Goal: Task Accomplishment & Management: Manage account settings

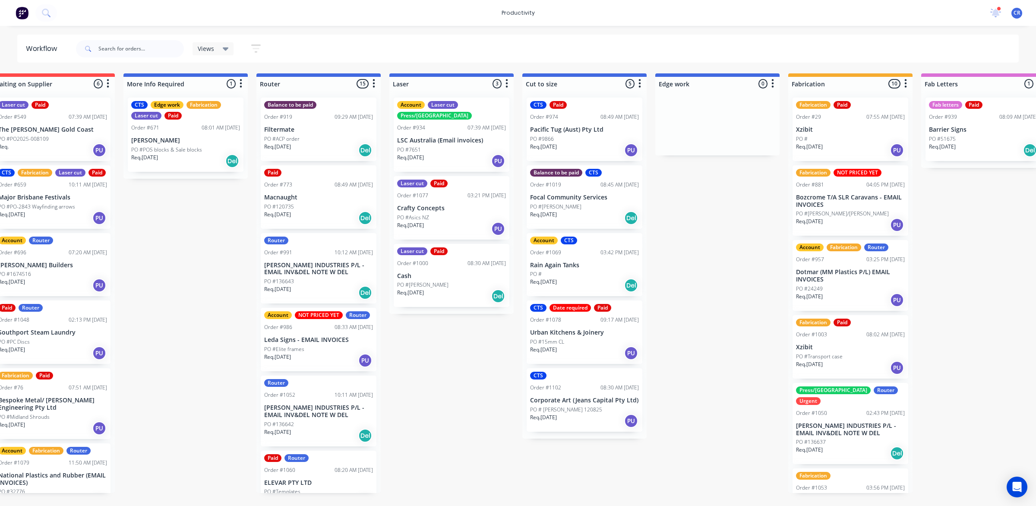
scroll to position [486, 0]
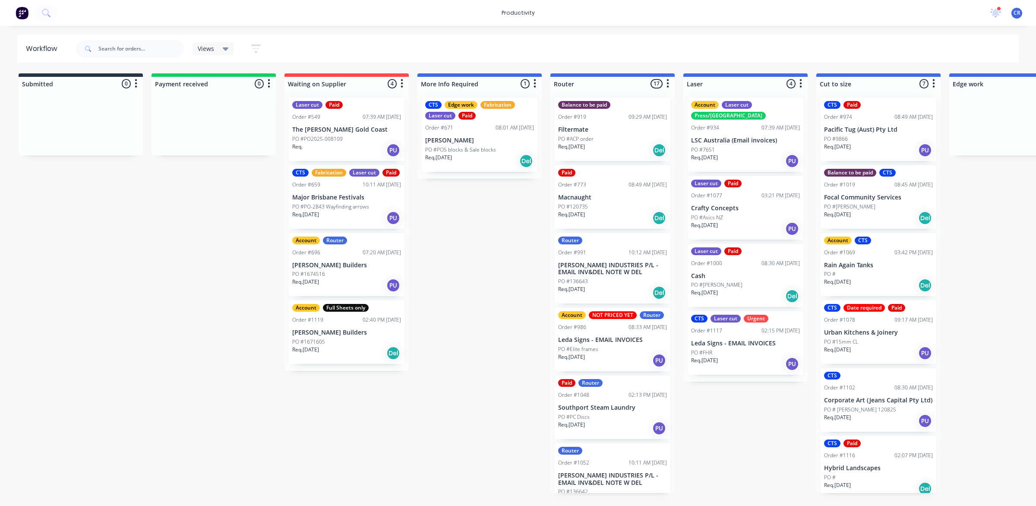
click at [735, 340] on p "Leda Signs - EMAIL INVOICES" at bounding box center [745, 343] width 109 height 7
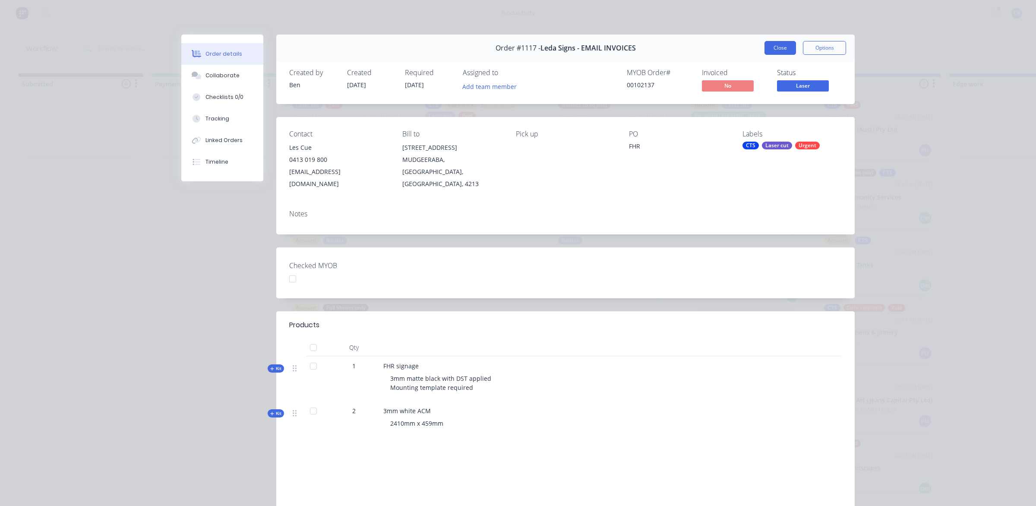
click at [783, 42] on button "Close" at bounding box center [781, 48] width 32 height 14
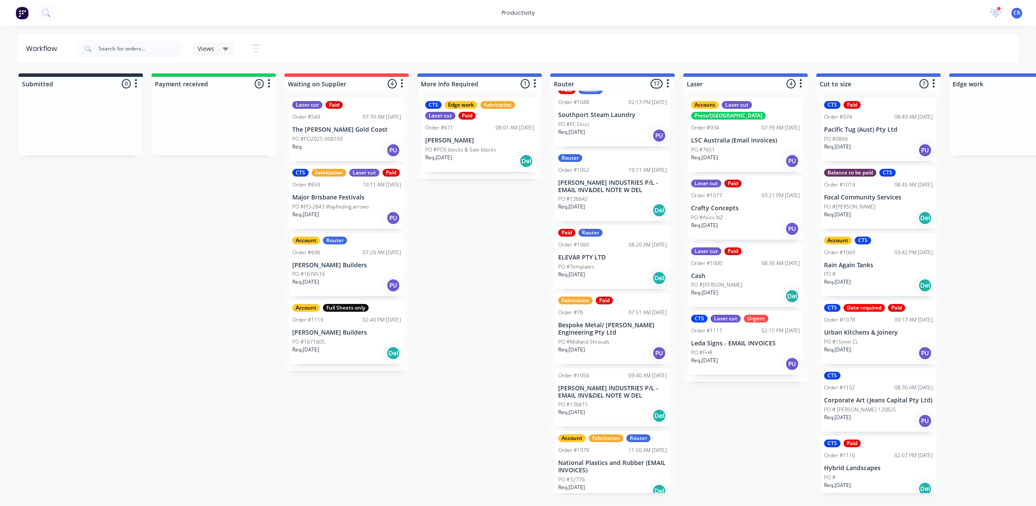
scroll to position [324, 0]
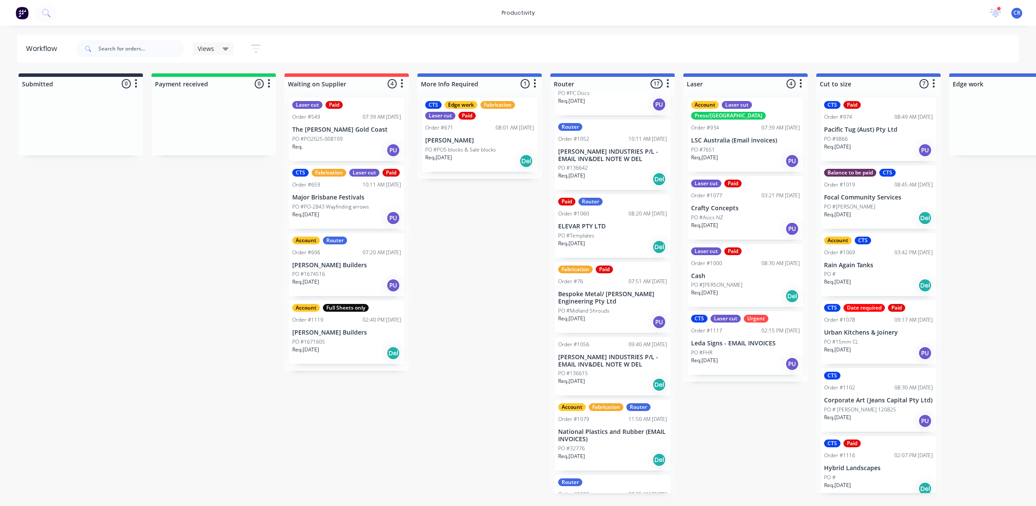
click at [603, 298] on p "Bespoke Metal/ [PERSON_NAME] Engineering Pty Ltd" at bounding box center [612, 298] width 109 height 15
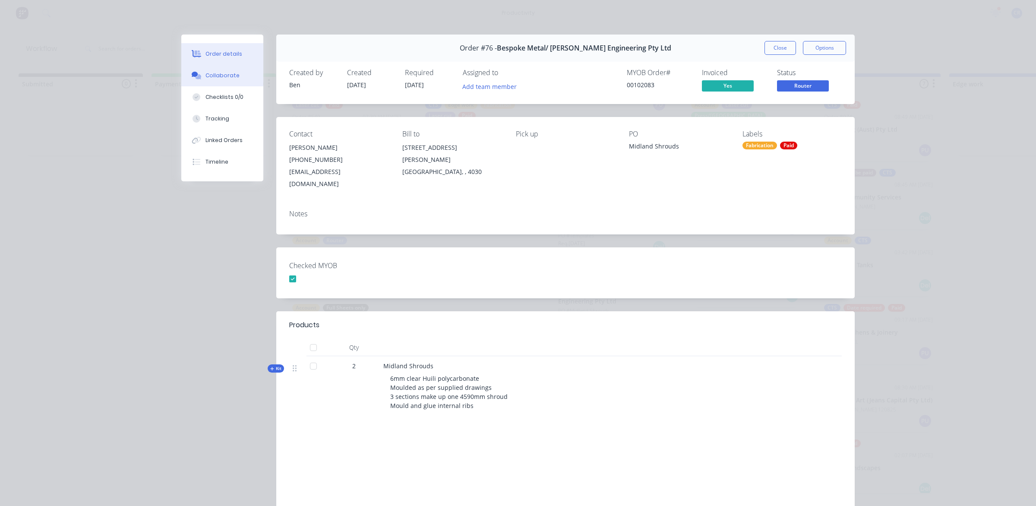
click at [213, 78] on div "Collaborate" at bounding box center [223, 76] width 34 height 8
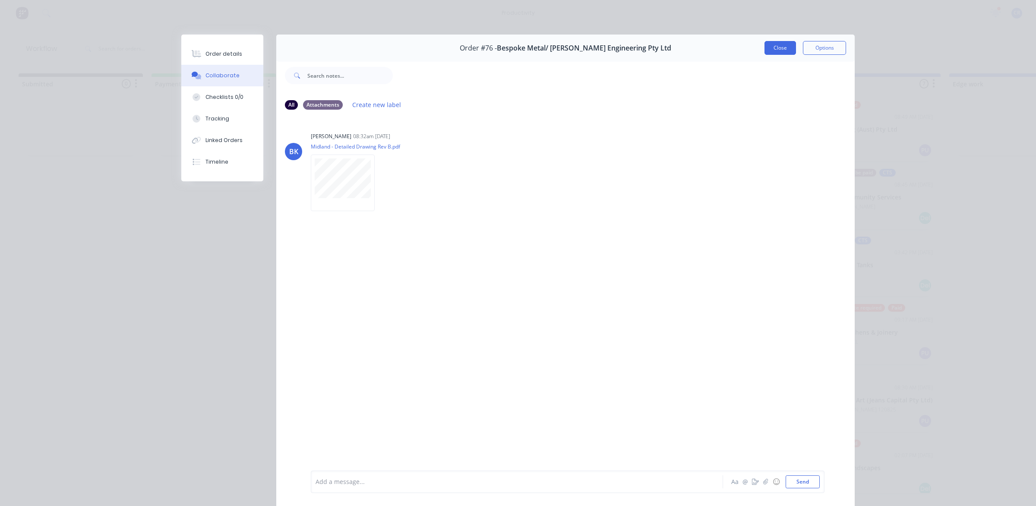
click at [776, 48] on button "Close" at bounding box center [781, 48] width 32 height 14
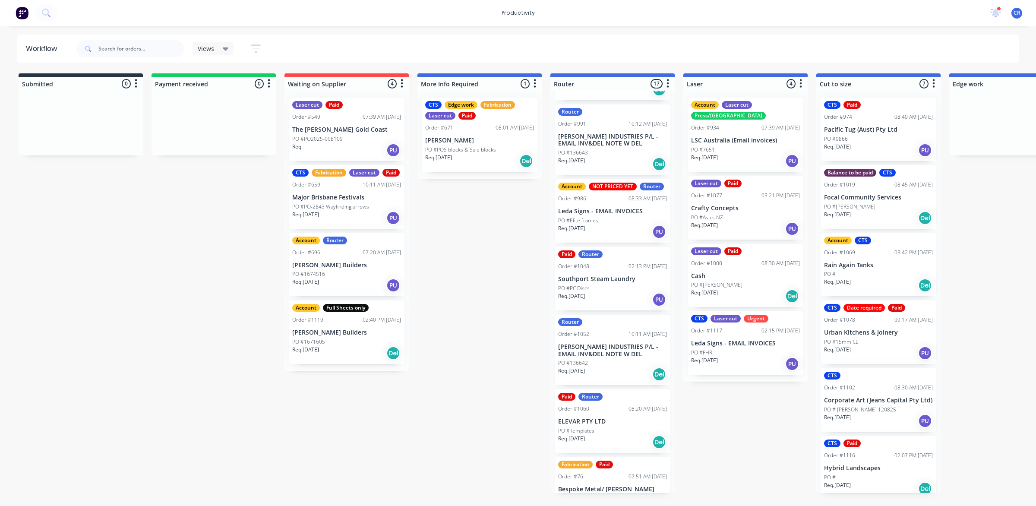
scroll to position [0, 0]
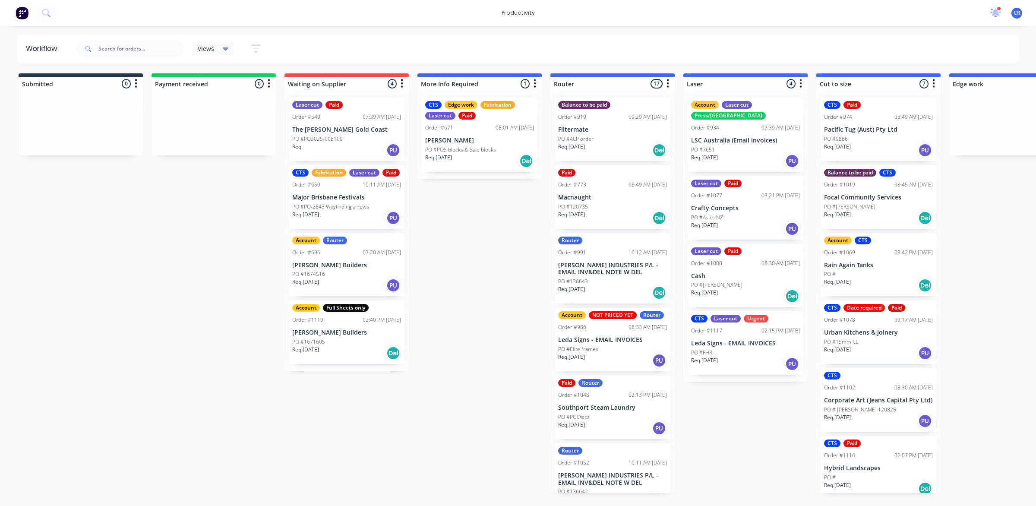
click at [998, 12] on icon at bounding box center [996, 13] width 12 height 10
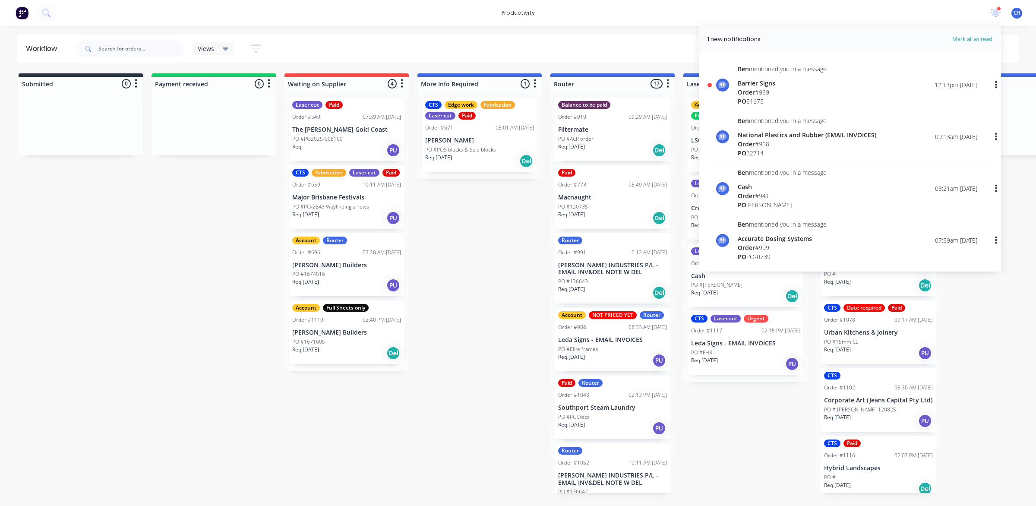
click at [806, 93] on div "Order # 939" at bounding box center [782, 92] width 89 height 9
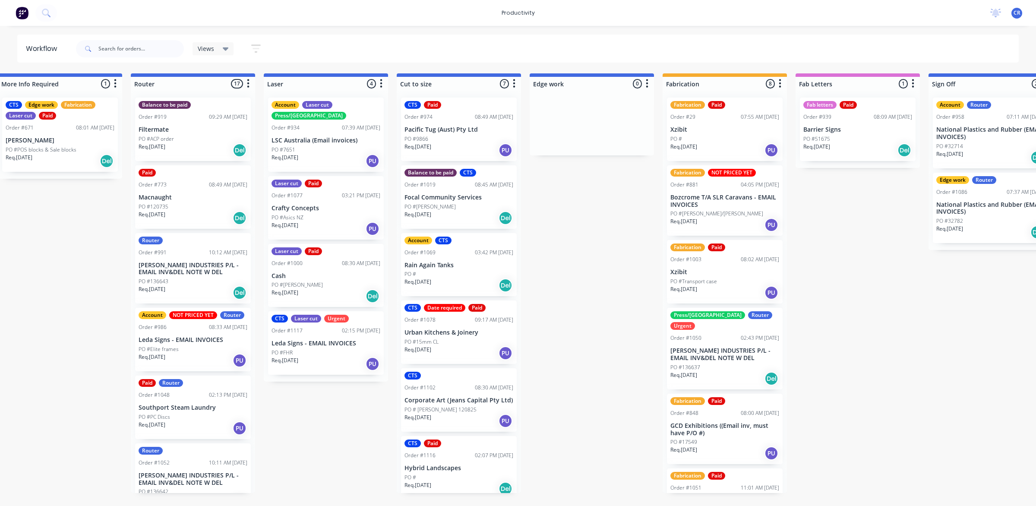
scroll to position [0, 432]
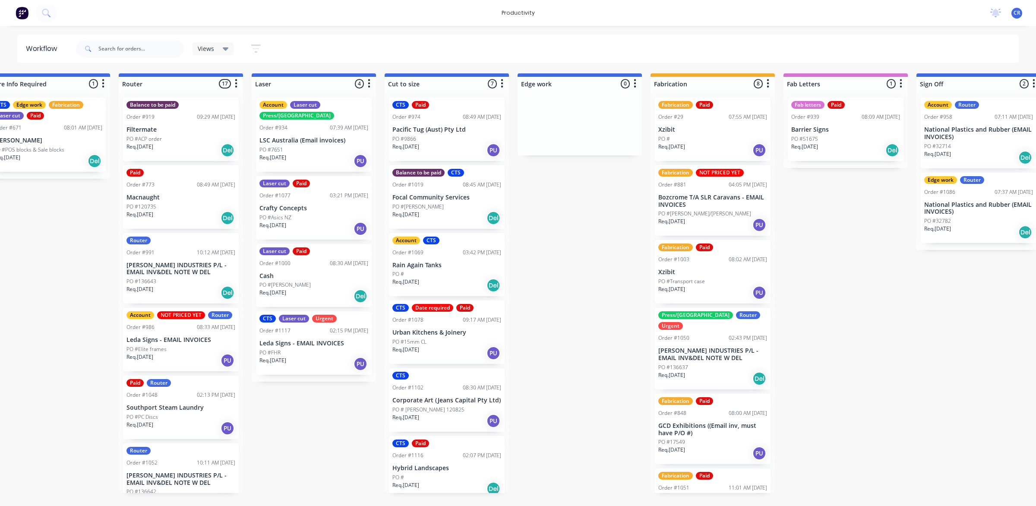
click at [821, 129] on p "Barrier Signs" at bounding box center [846, 129] width 109 height 7
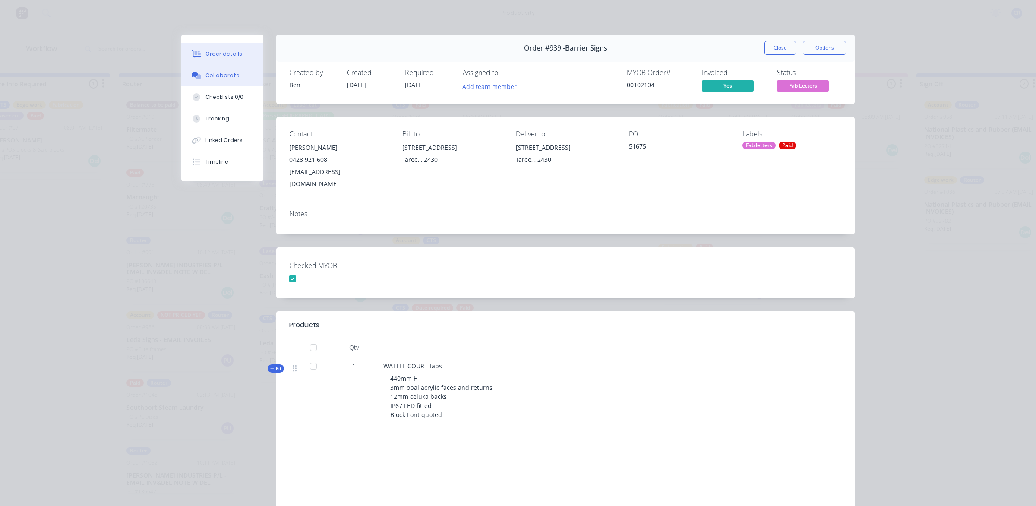
click at [225, 85] on button "Collaborate" at bounding box center [222, 76] width 82 height 22
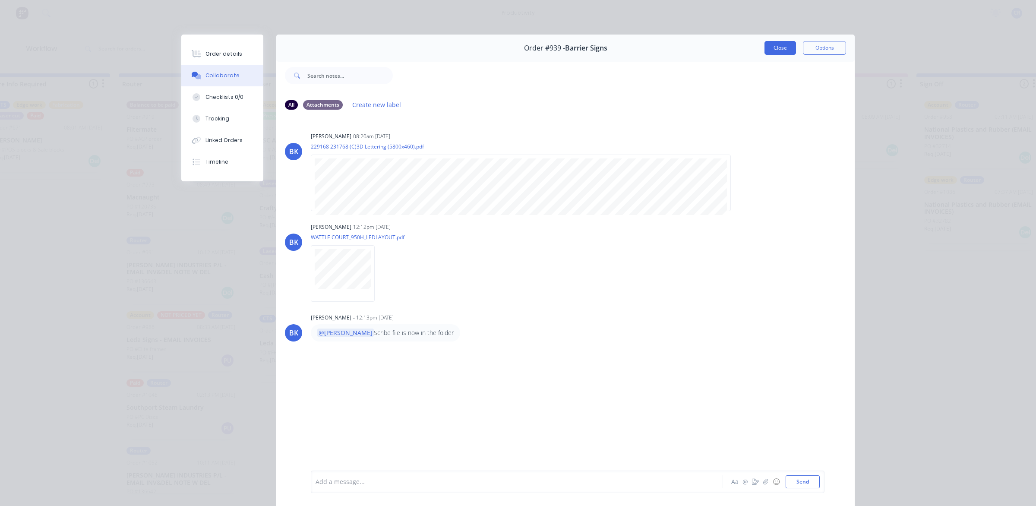
click at [787, 52] on button "Close" at bounding box center [781, 48] width 32 height 14
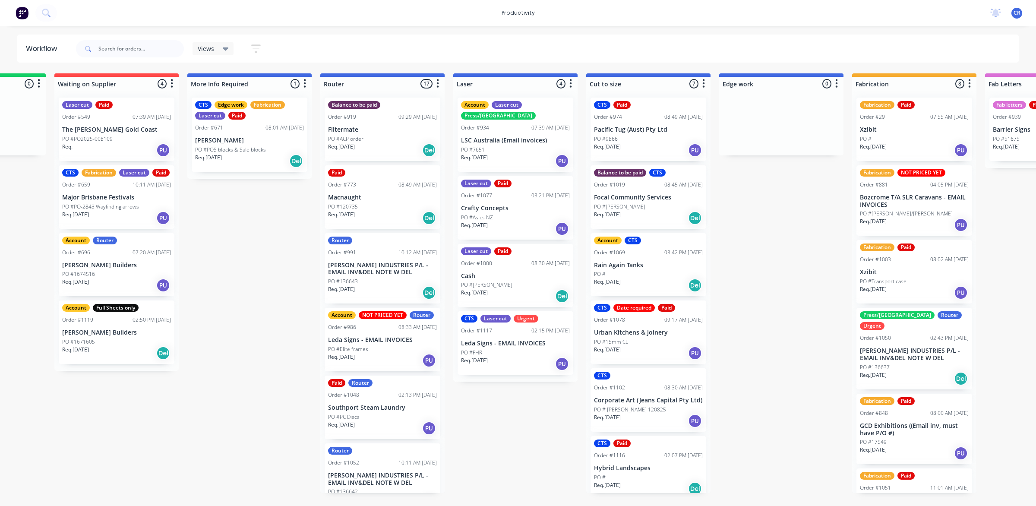
scroll to position [0, 216]
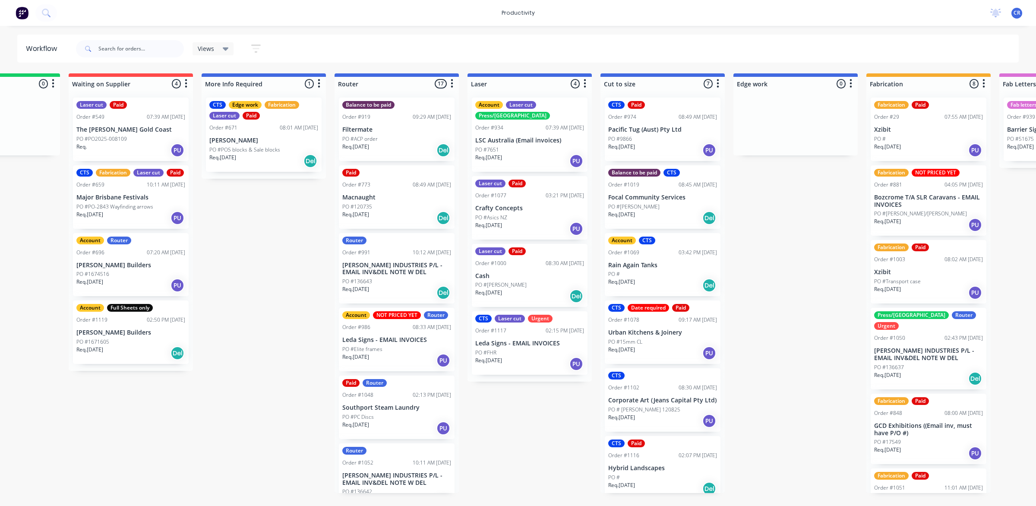
click at [383, 281] on div "PO #136643" at bounding box center [396, 282] width 109 height 8
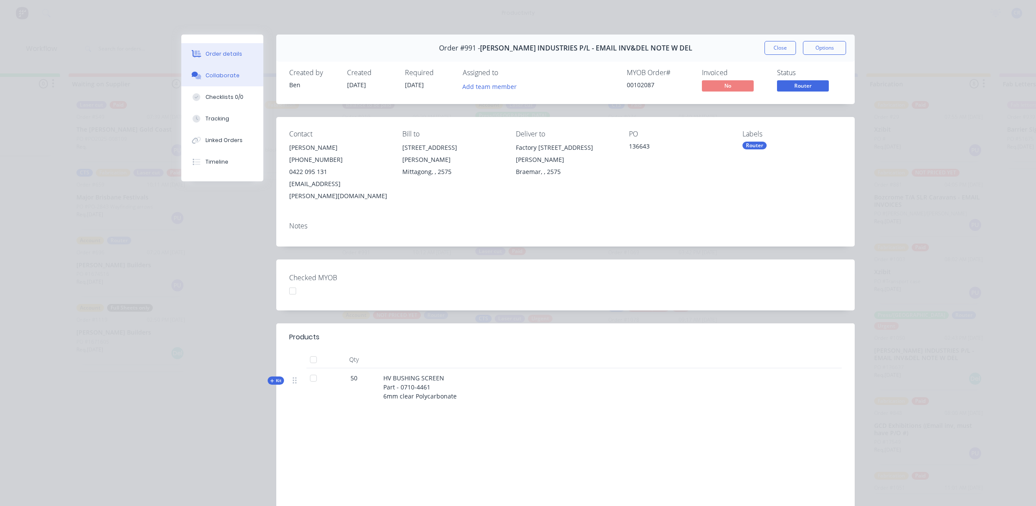
click at [221, 75] on div "Collaborate" at bounding box center [223, 76] width 34 height 8
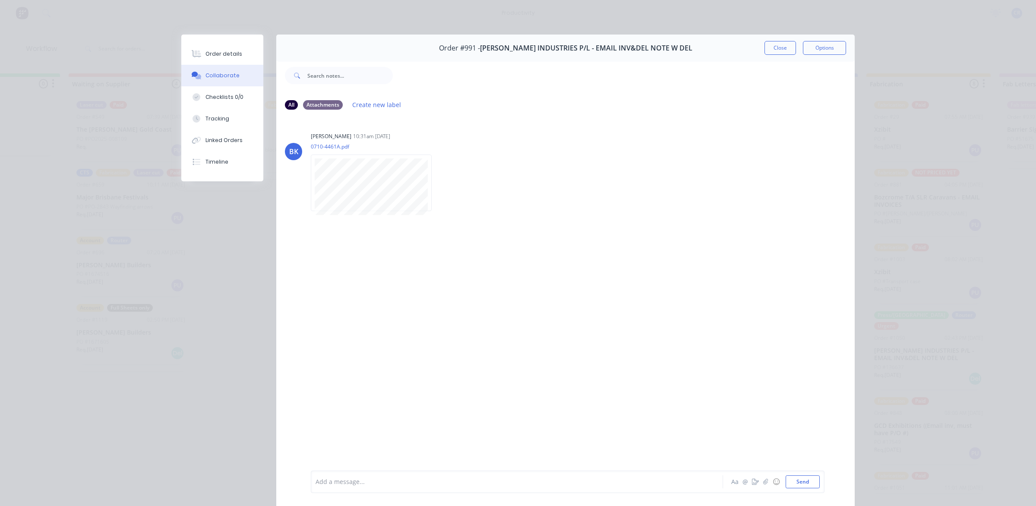
click at [446, 290] on div "BK [PERSON_NAME] 10:31am [DATE] 0710-4461A.pdf Labels Download" at bounding box center [565, 293] width 579 height 353
click at [781, 48] on button "Close" at bounding box center [781, 48] width 32 height 14
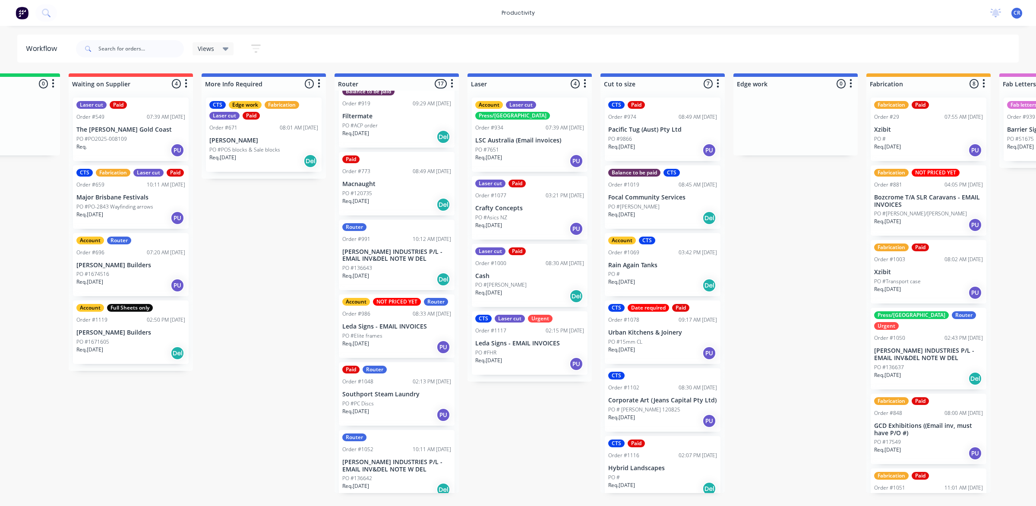
scroll to position [0, 0]
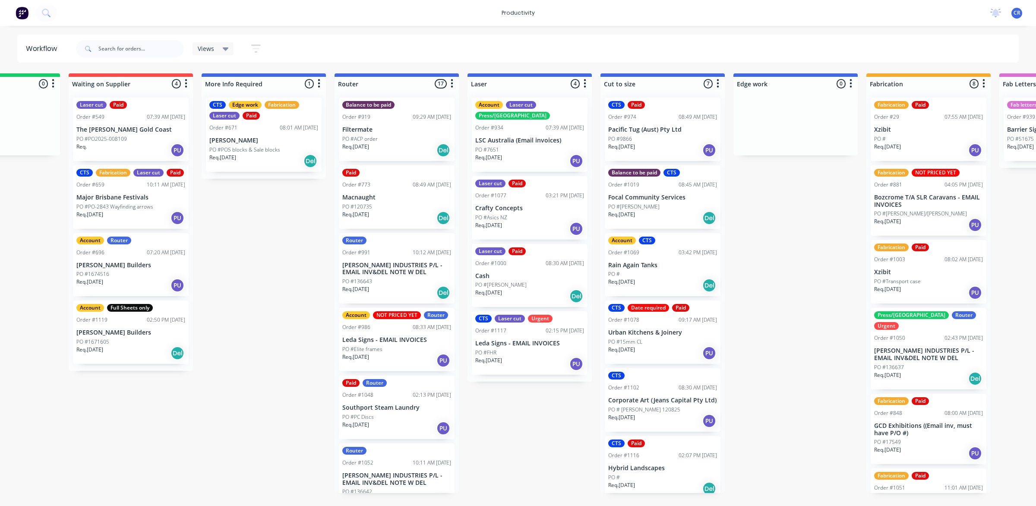
click at [409, 339] on p "Leda Signs - EMAIL INVOICES" at bounding box center [396, 339] width 109 height 7
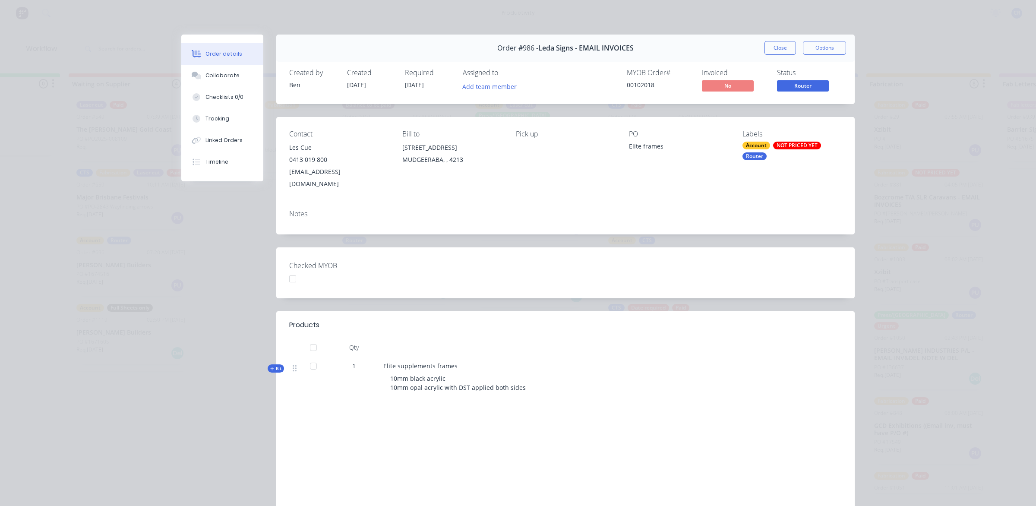
click at [767, 48] on button "Close" at bounding box center [781, 48] width 32 height 14
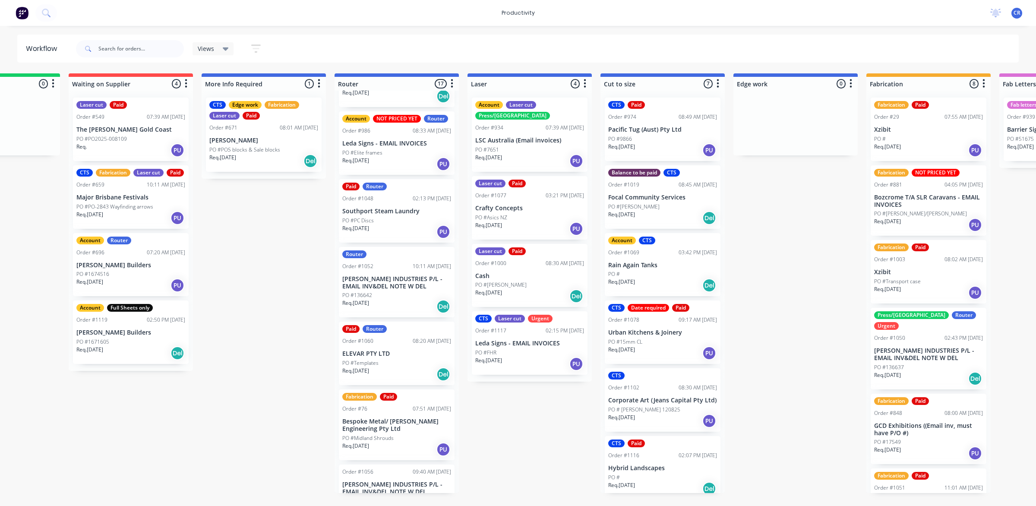
scroll to position [216, 0]
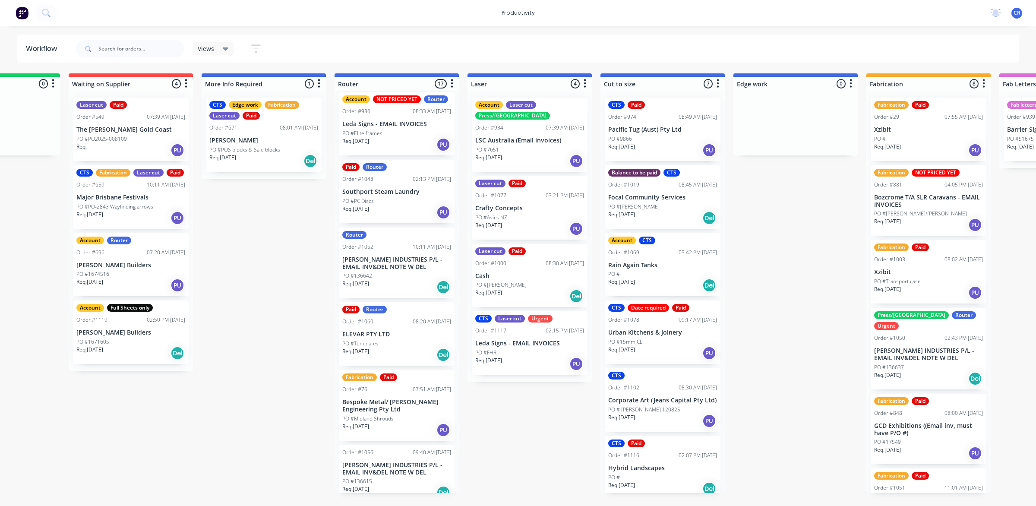
click at [399, 357] on div "Req. [DATE] Del" at bounding box center [396, 355] width 109 height 15
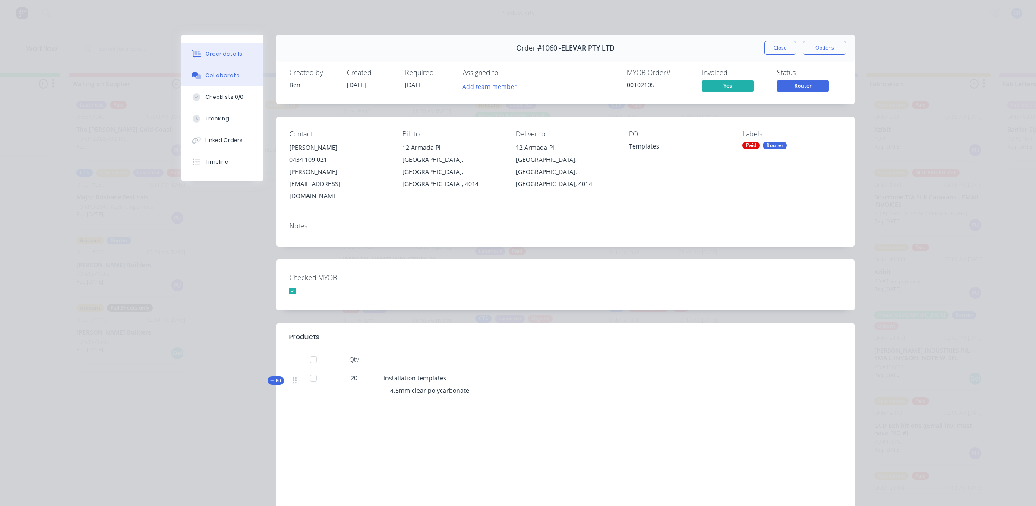
click at [230, 70] on button "Collaborate" at bounding box center [222, 76] width 82 height 22
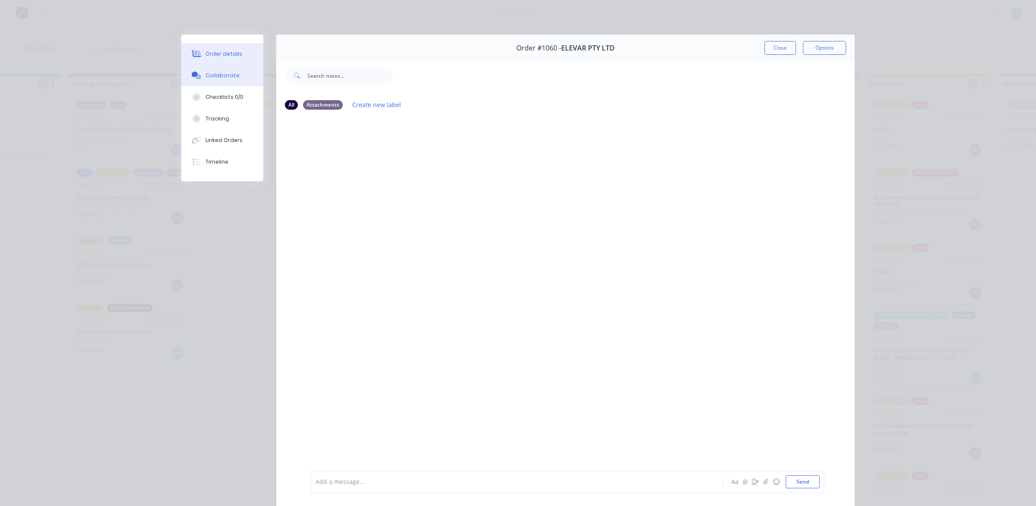
click at [230, 55] on div "Order details" at bounding box center [224, 54] width 37 height 8
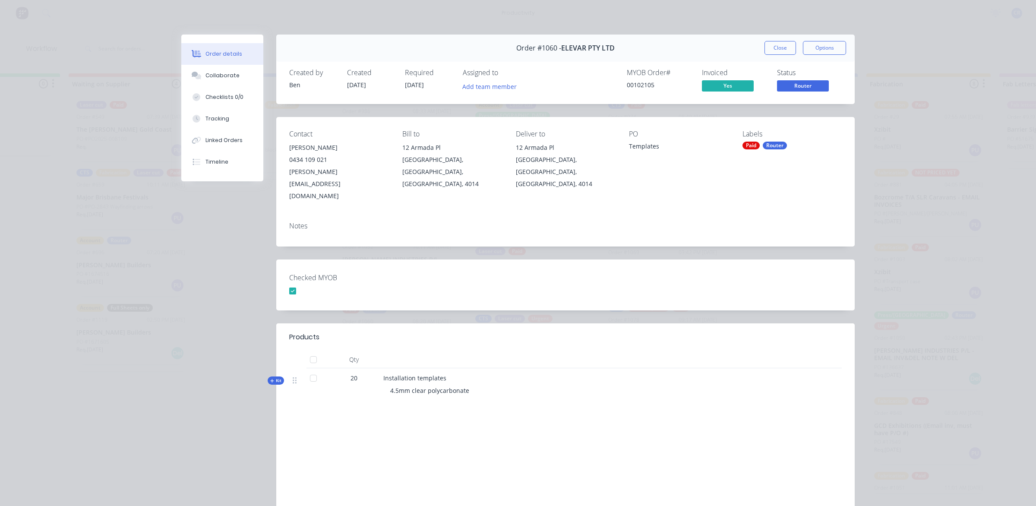
click at [770, 41] on button "Close" at bounding box center [781, 48] width 32 height 14
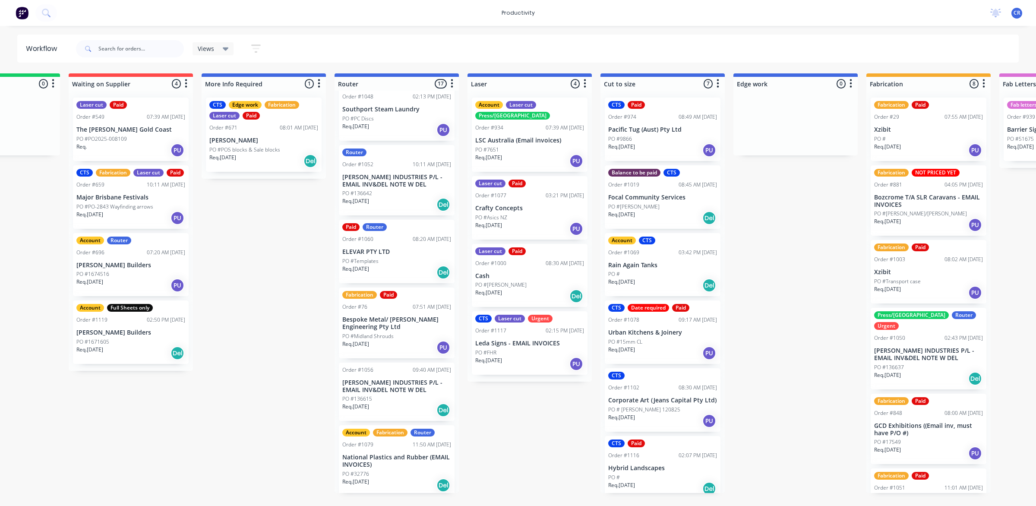
scroll to position [324, 0]
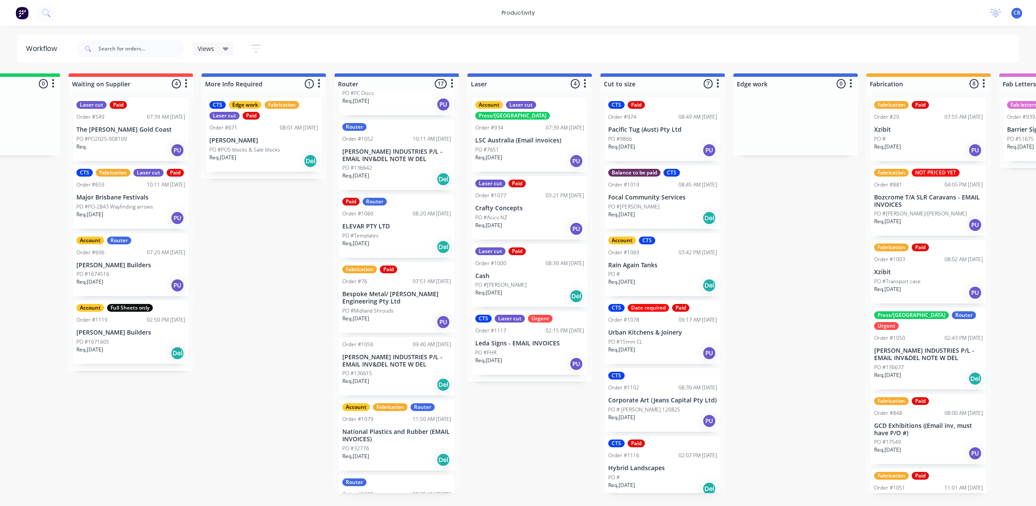
click at [399, 378] on div "Req. [DATE] Del" at bounding box center [396, 384] width 109 height 15
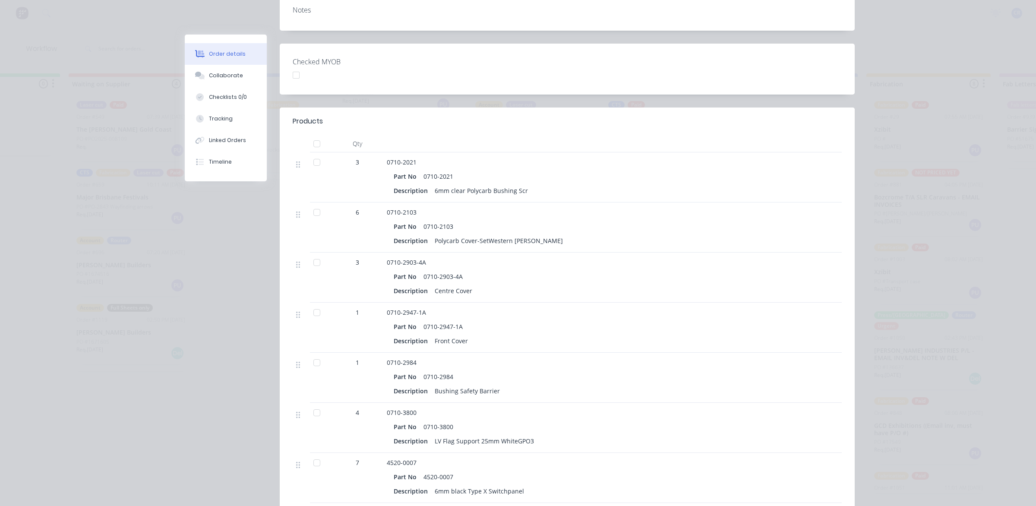
scroll to position [0, 0]
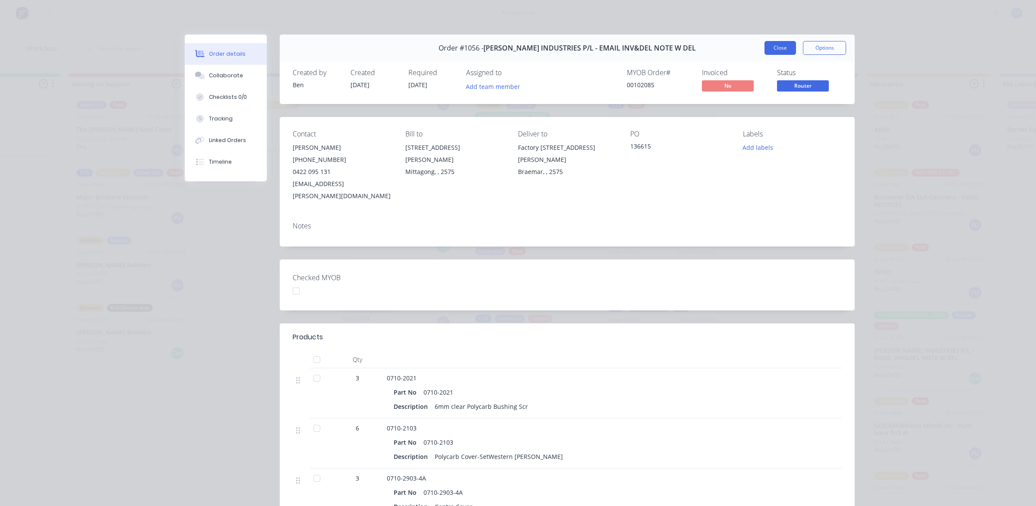
click at [773, 51] on button "Close" at bounding box center [781, 48] width 32 height 14
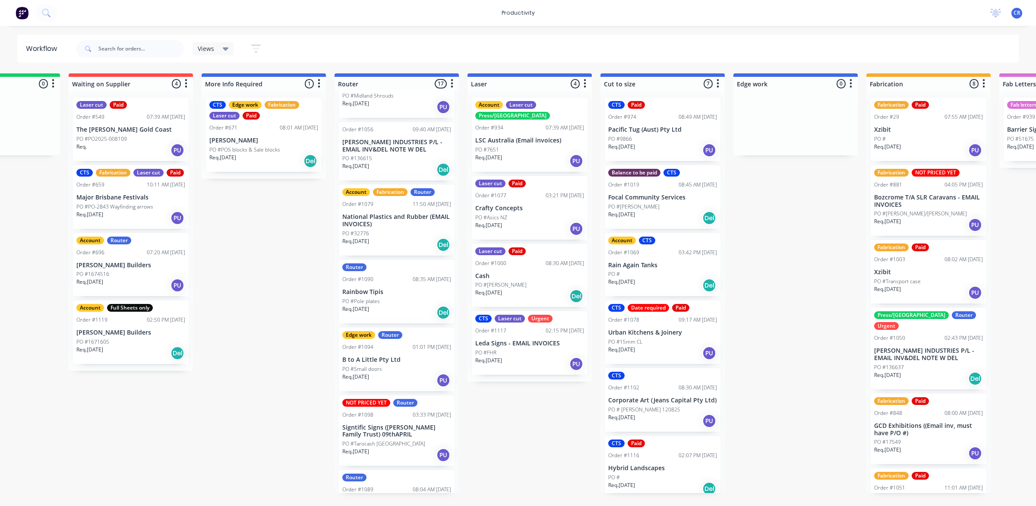
scroll to position [540, 0]
click at [399, 232] on div "PO #32776" at bounding box center [396, 233] width 109 height 8
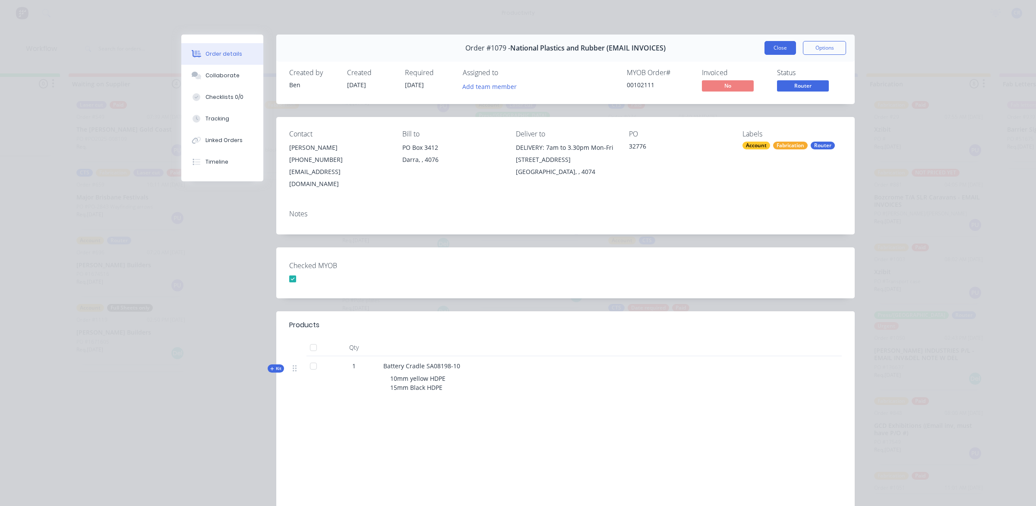
click at [774, 48] on button "Close" at bounding box center [781, 48] width 32 height 14
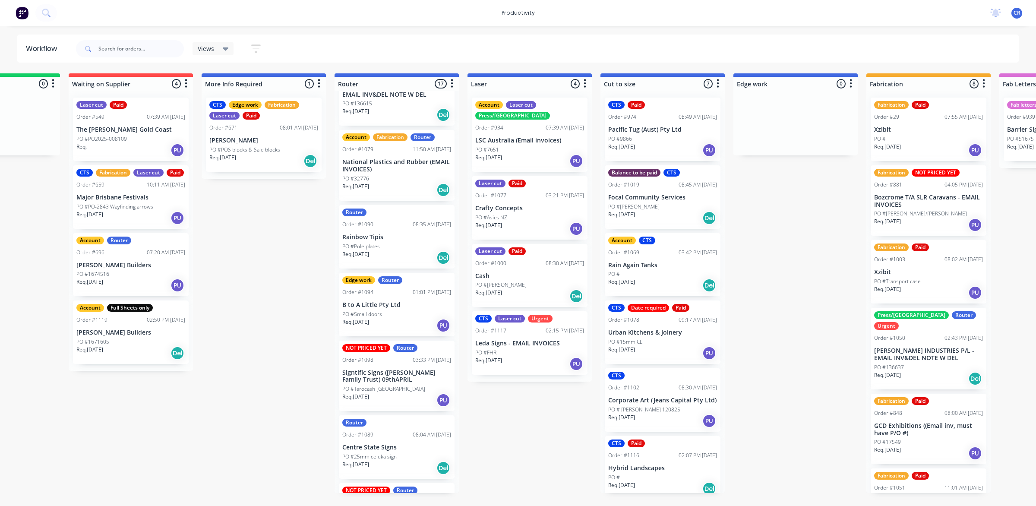
scroll to position [648, 0]
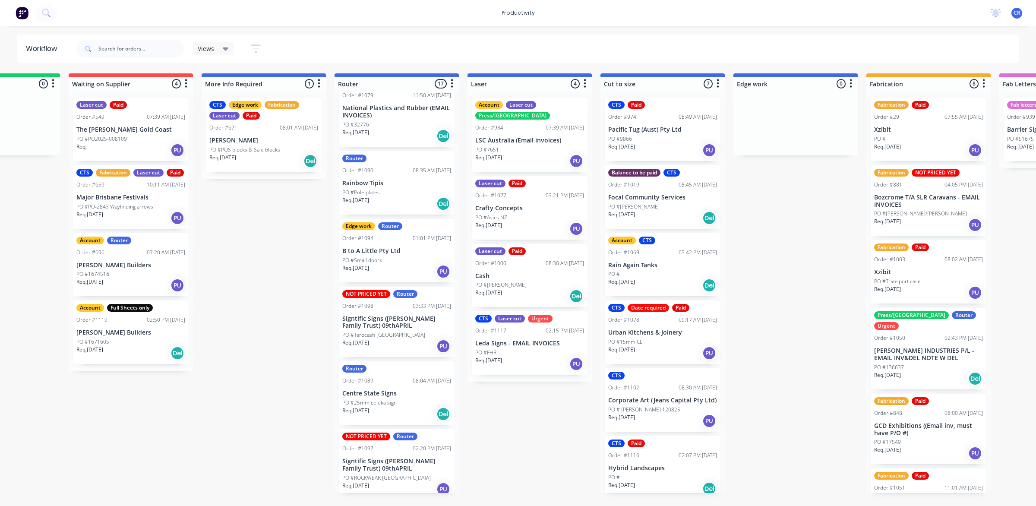
click at [400, 315] on p "Signtific Signs ([PERSON_NAME] Family Trust) 09thAPRIL" at bounding box center [396, 322] width 109 height 15
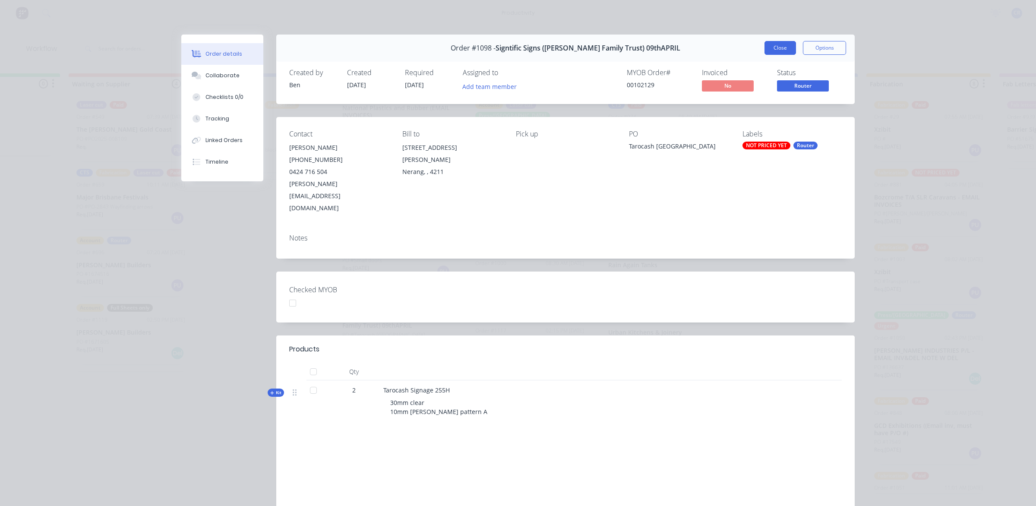
click at [768, 50] on button "Close" at bounding box center [781, 48] width 32 height 14
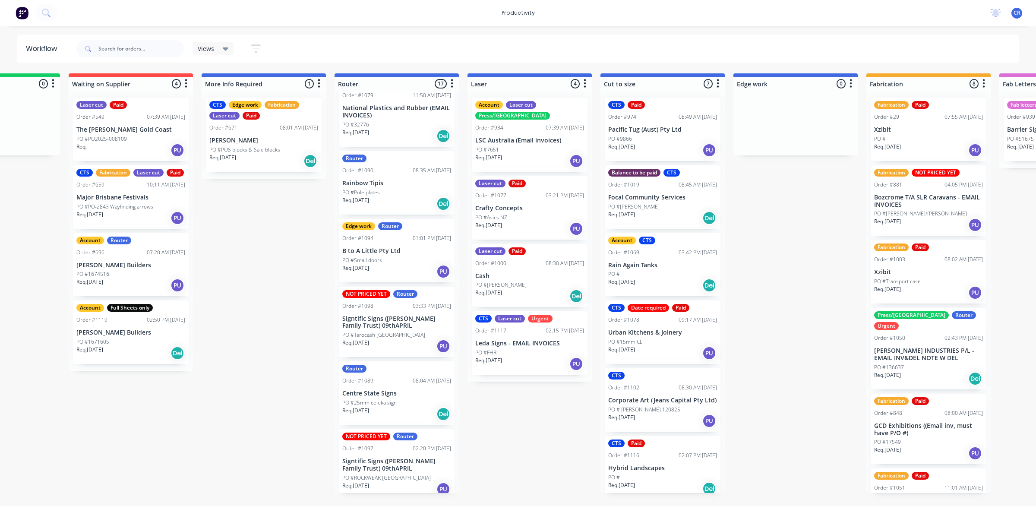
click at [389, 397] on div "Router Order #1089 08:04 AM [DATE] Centre State Signs PO #25mm celuka sign Req.…" at bounding box center [397, 392] width 116 height 63
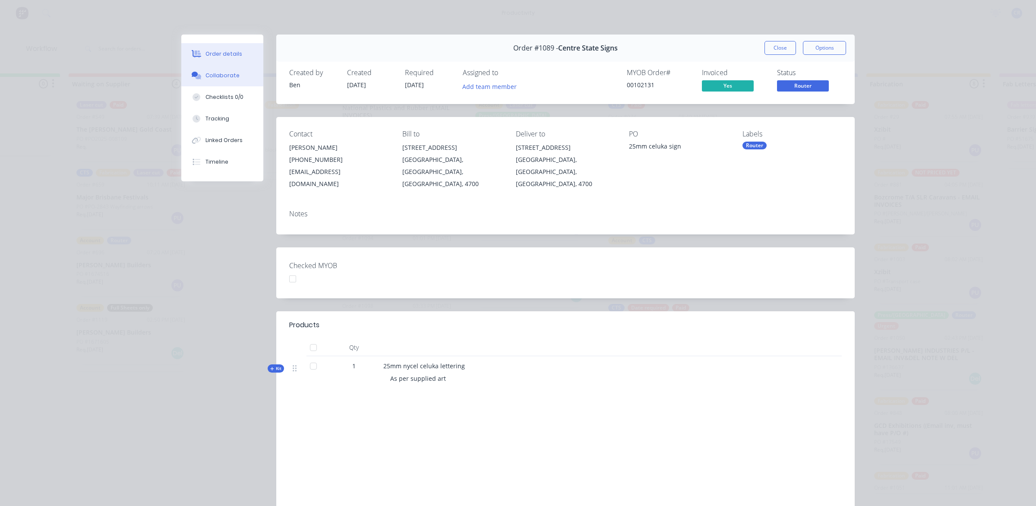
click at [225, 72] on div "Collaborate" at bounding box center [223, 76] width 34 height 8
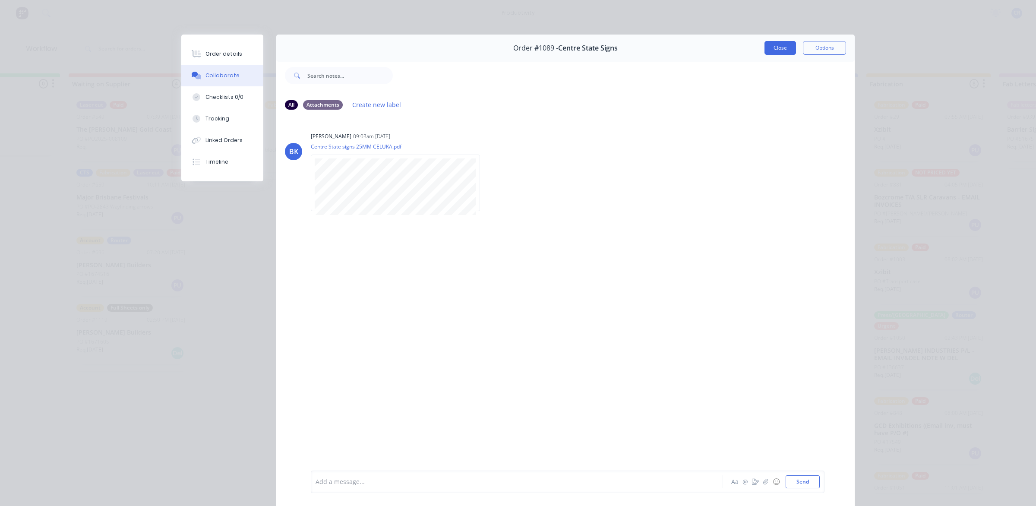
click at [782, 44] on button "Close" at bounding box center [781, 48] width 32 height 14
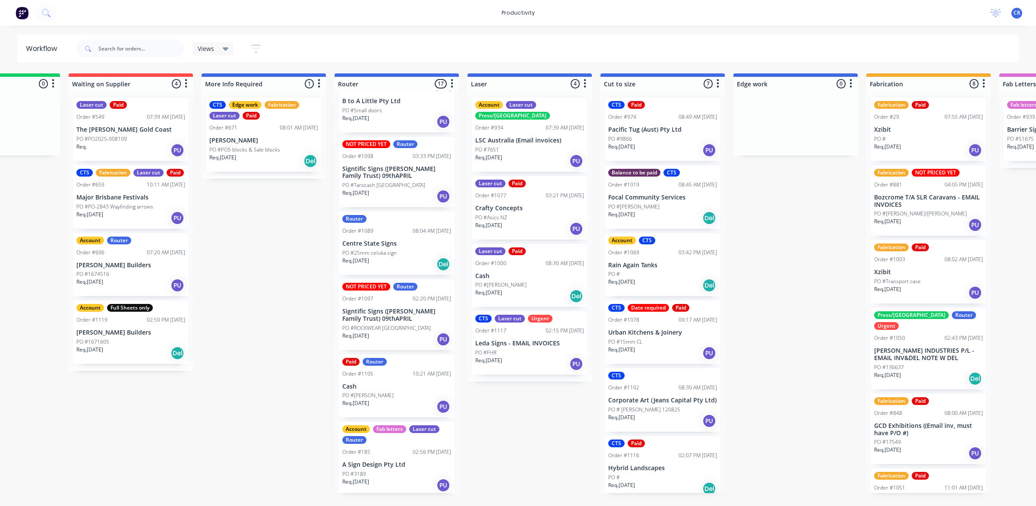
scroll to position [798, 0]
click at [394, 314] on p "Signtific Signs ([PERSON_NAME] Family Trust) 09thAPRIL" at bounding box center [396, 314] width 109 height 15
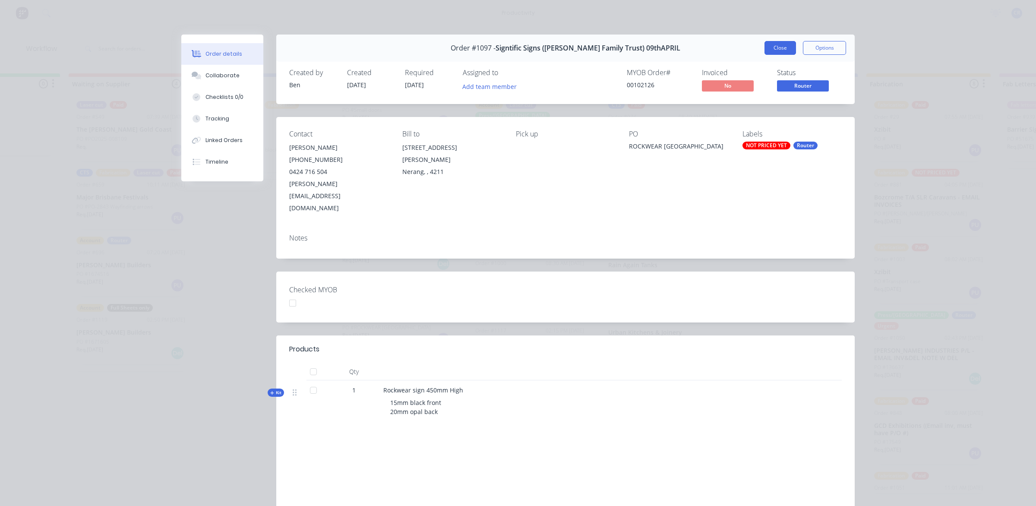
click at [775, 48] on button "Close" at bounding box center [781, 48] width 32 height 14
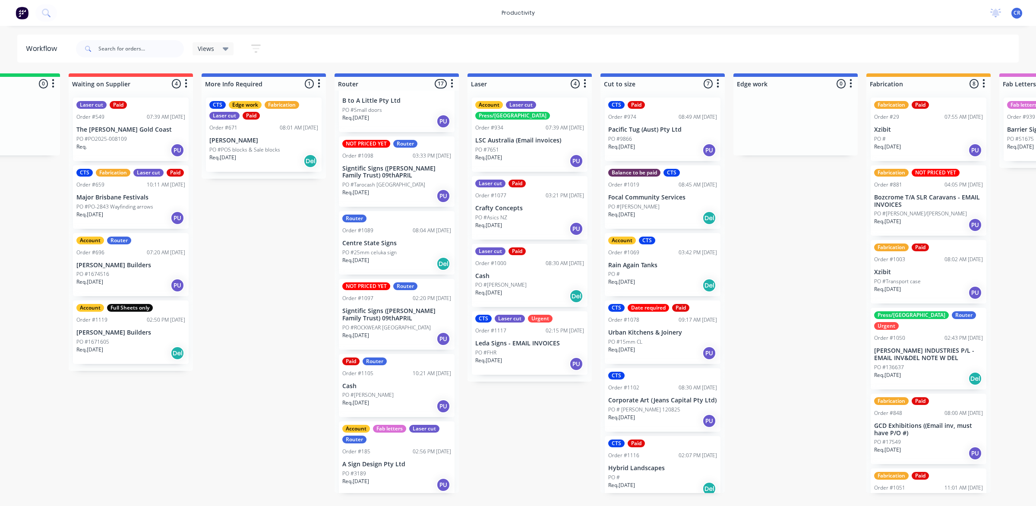
click at [389, 385] on p "Cash" at bounding box center [396, 386] width 109 height 7
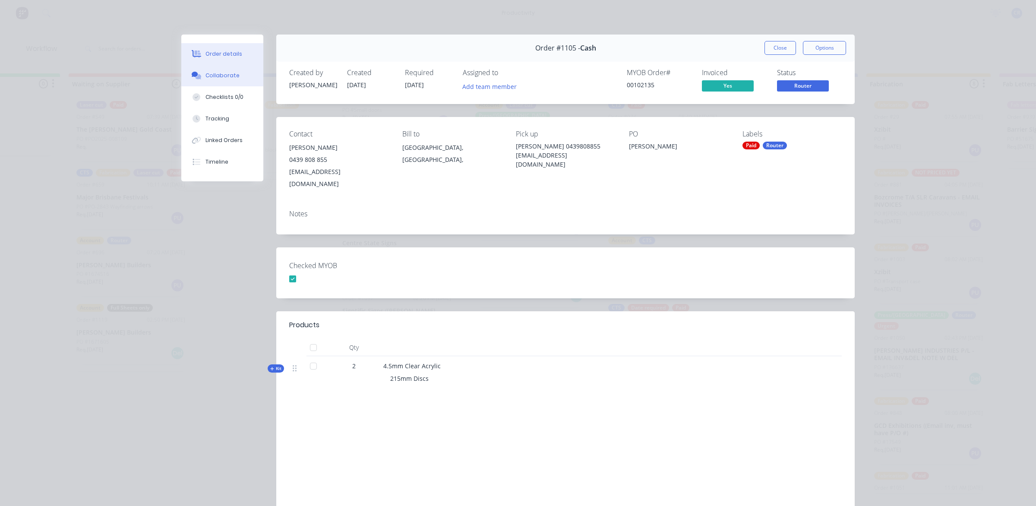
click at [219, 75] on div "Collaborate" at bounding box center [223, 76] width 34 height 8
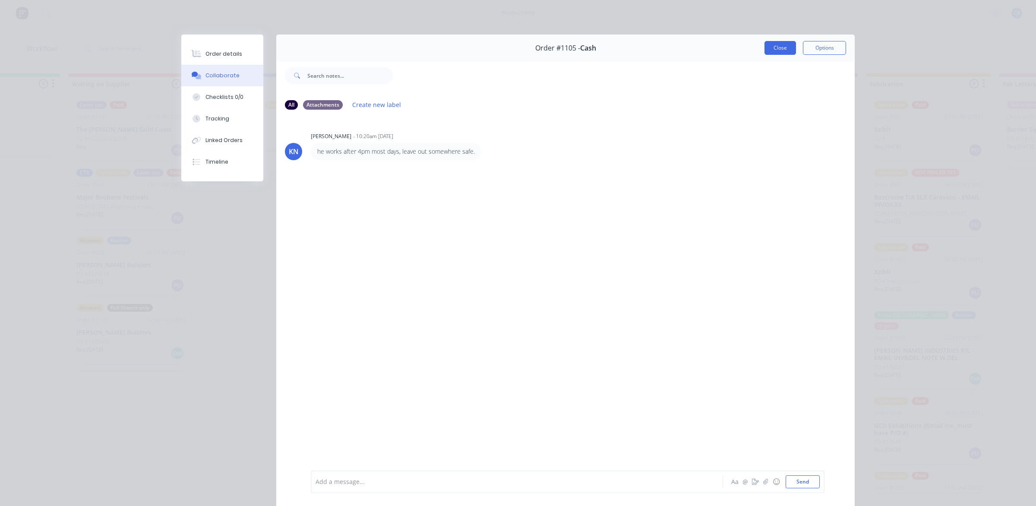
click at [786, 44] on button "Close" at bounding box center [781, 48] width 32 height 14
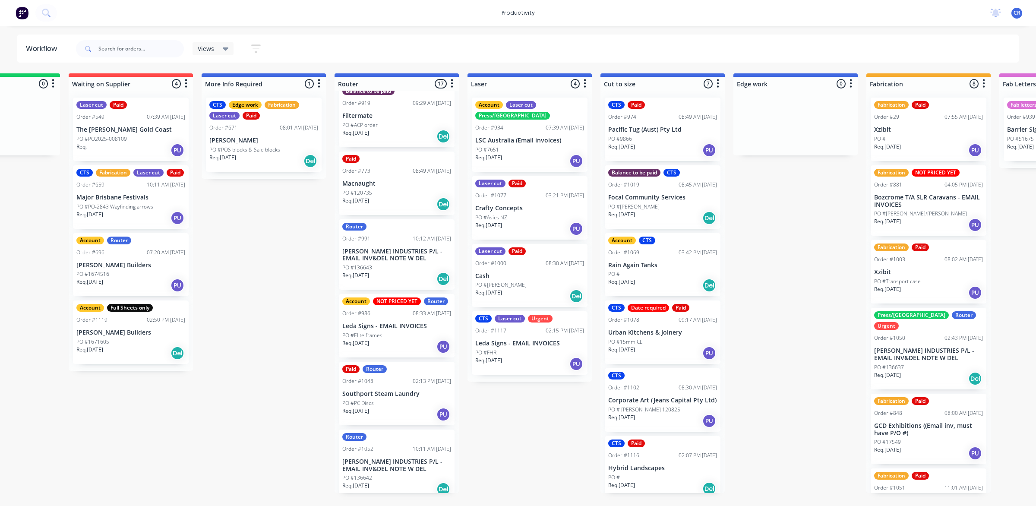
scroll to position [0, 0]
